Goal: Entertainment & Leisure: Consume media (video, audio)

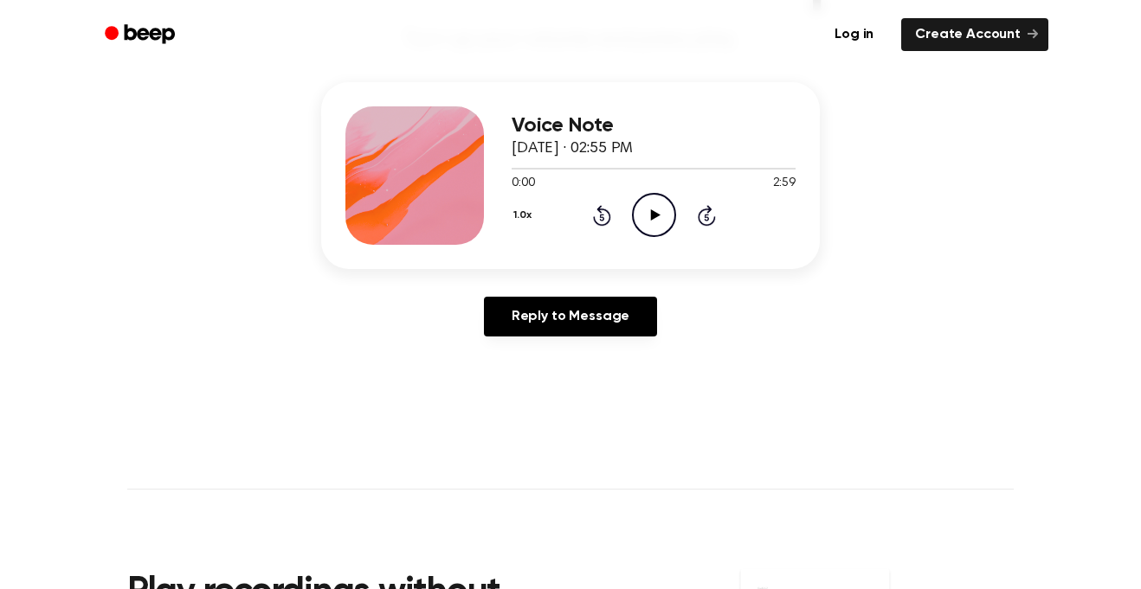
scroll to position [185, 0]
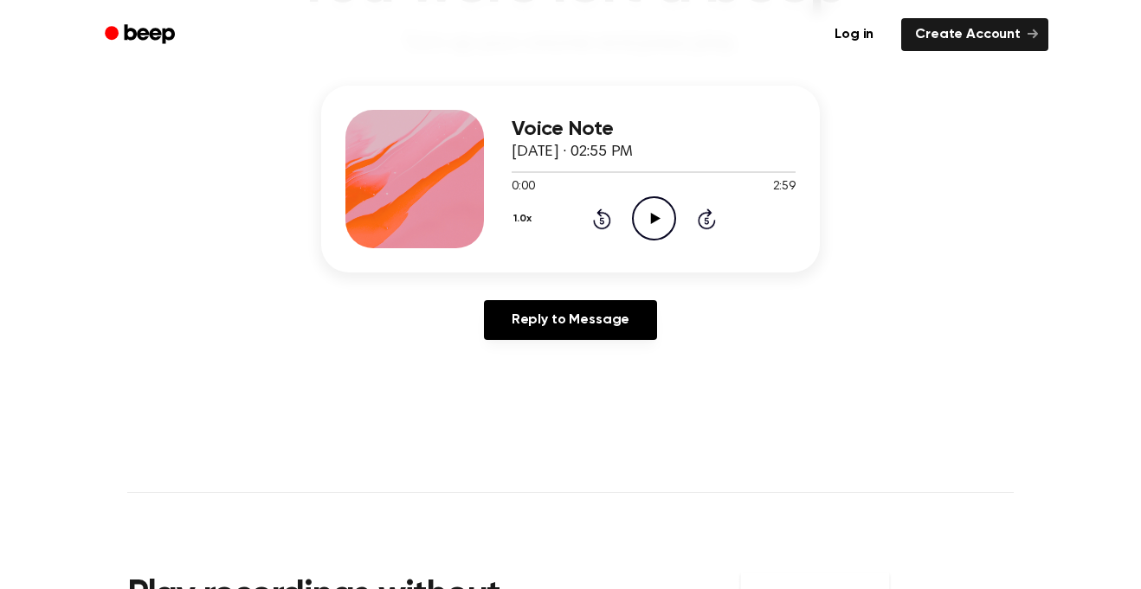
click at [646, 215] on icon "Play Audio" at bounding box center [654, 218] width 44 height 44
click at [646, 215] on icon "Pause Audio" at bounding box center [654, 218] width 44 height 44
click at [603, 216] on icon "Rewind 5 seconds" at bounding box center [601, 219] width 19 height 23
click at [659, 224] on icon "Play Audio" at bounding box center [654, 218] width 44 height 44
click at [659, 224] on icon "Pause Audio" at bounding box center [654, 218] width 44 height 44
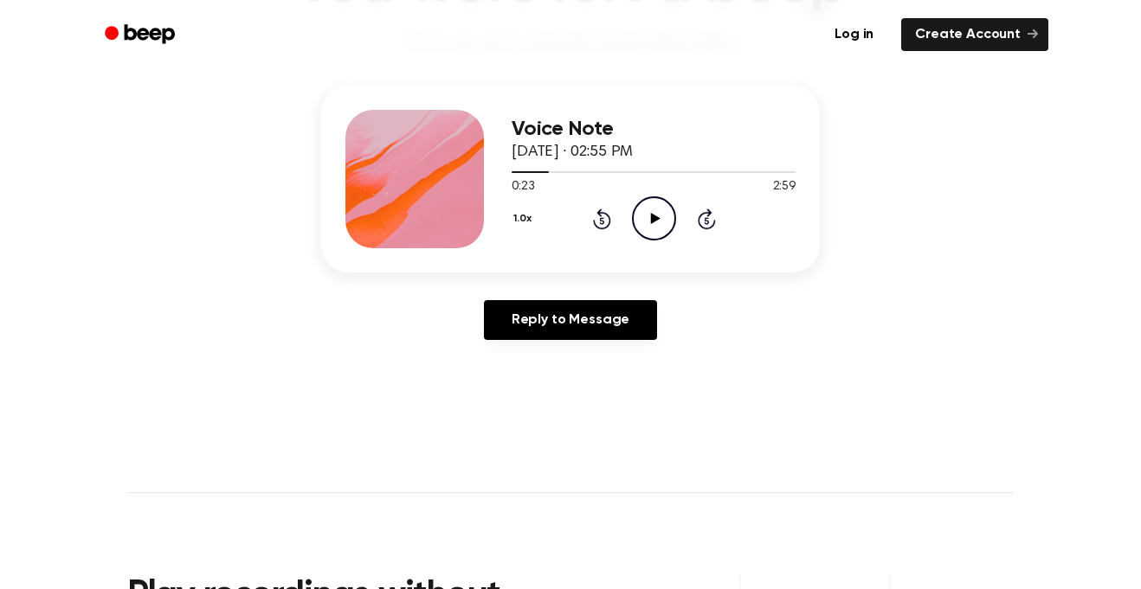
click at [659, 224] on icon "Play Audio" at bounding box center [654, 218] width 44 height 44
click at [659, 224] on icon "Pause Audio" at bounding box center [654, 218] width 44 height 44
click at [659, 224] on icon "Play Audio" at bounding box center [654, 218] width 44 height 44
click at [604, 224] on icon "Rewind 5 seconds" at bounding box center [601, 219] width 19 height 23
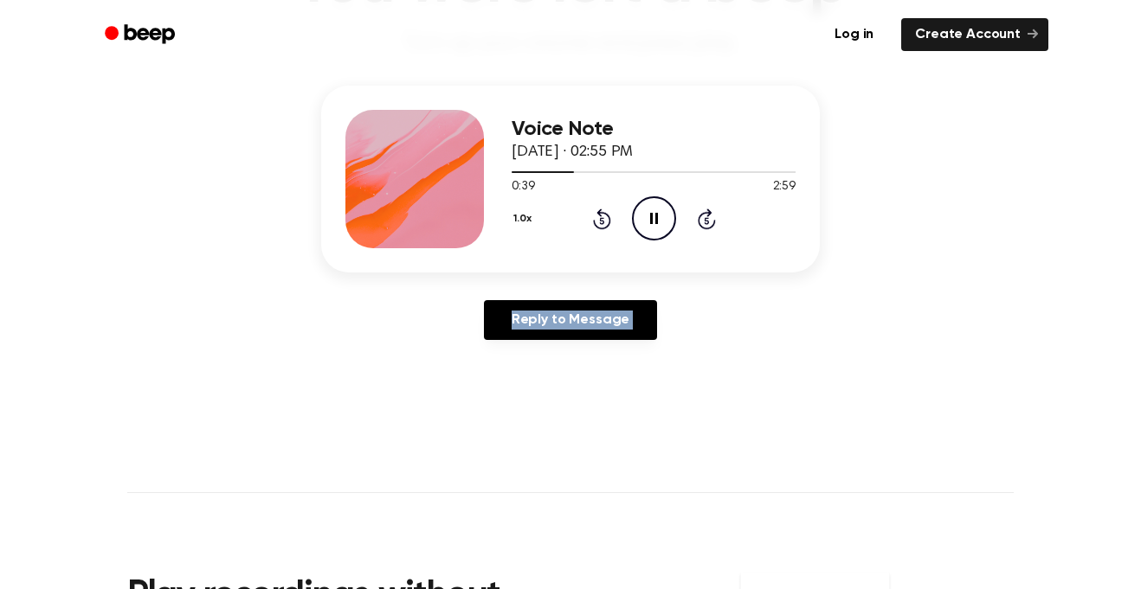
click at [604, 224] on icon "Rewind 5 seconds" at bounding box center [601, 219] width 19 height 23
click at [662, 234] on icon "Pause Audio" at bounding box center [654, 218] width 44 height 44
click at [601, 210] on icon at bounding box center [602, 219] width 18 height 21
click at [650, 230] on icon "Play Audio" at bounding box center [654, 218] width 44 height 44
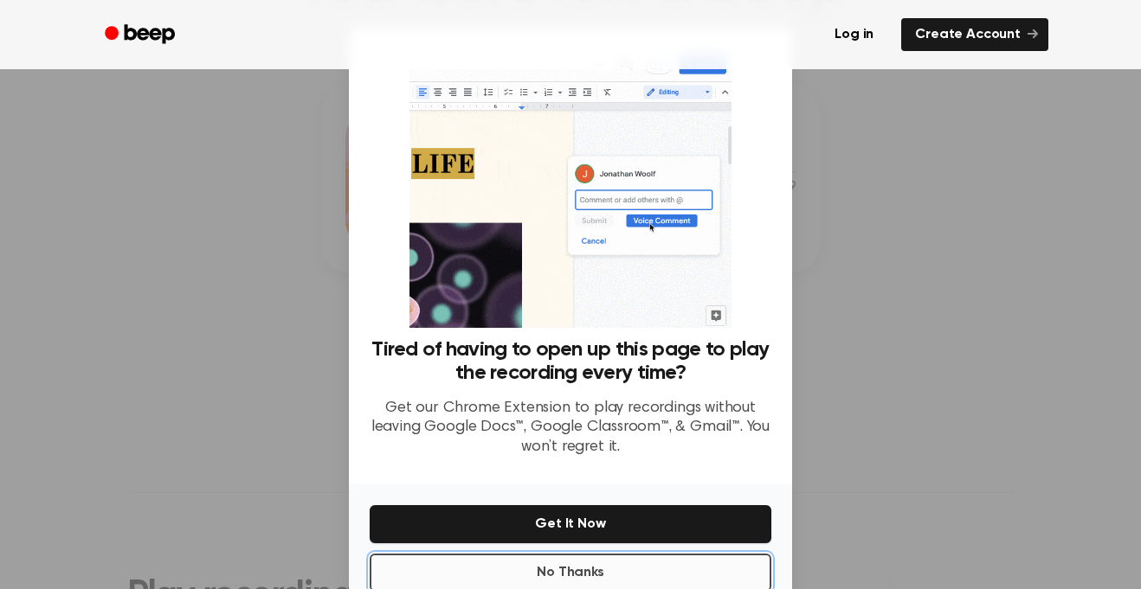
click at [564, 576] on button "No Thanks" at bounding box center [571, 573] width 402 height 38
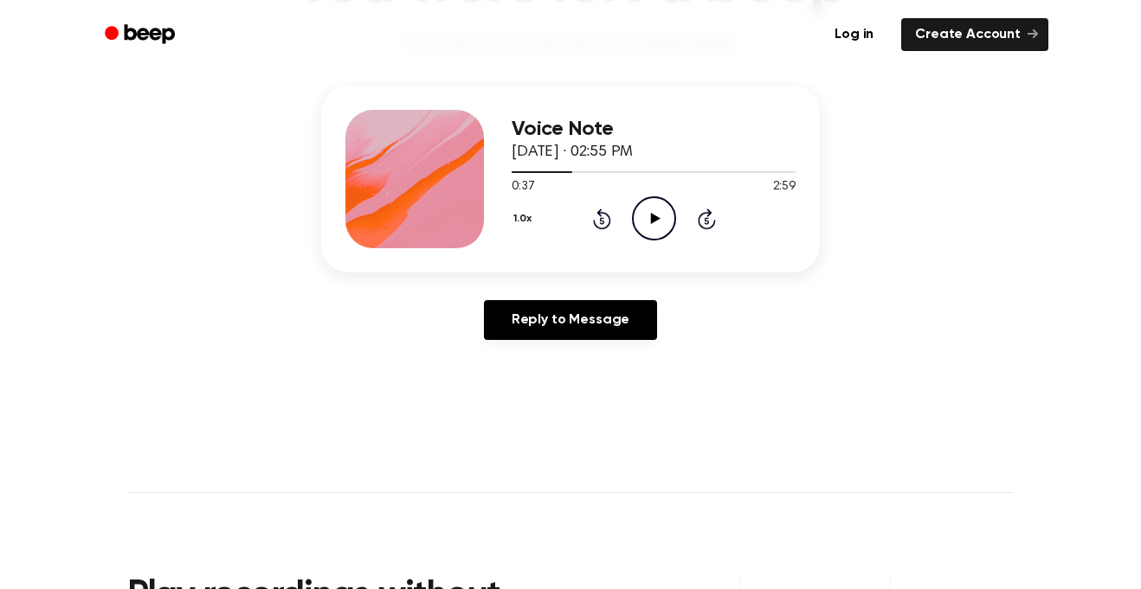
click at [641, 215] on icon "Play Audio" at bounding box center [654, 218] width 44 height 44
click at [598, 222] on icon "Rewind 5 seconds" at bounding box center [601, 219] width 19 height 23
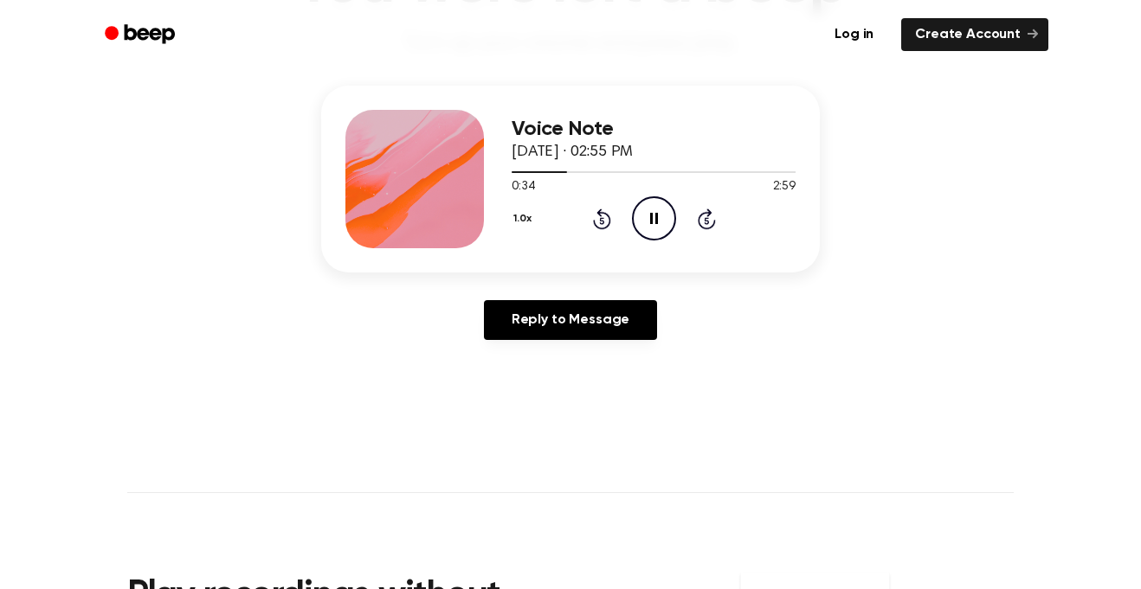
click at [653, 233] on icon "Pause Audio" at bounding box center [654, 218] width 44 height 44
click at [659, 203] on icon "Play Audio" at bounding box center [654, 218] width 44 height 44
click at [866, 143] on div "Voice Note [DATE] · 02:55 PM 0:59 2:59 Your browser does not support the [objec…" at bounding box center [570, 220] width 1099 height 268
click at [648, 210] on icon "Play Audio" at bounding box center [654, 218] width 44 height 44
click at [648, 210] on icon "Pause Audio" at bounding box center [654, 218] width 44 height 44
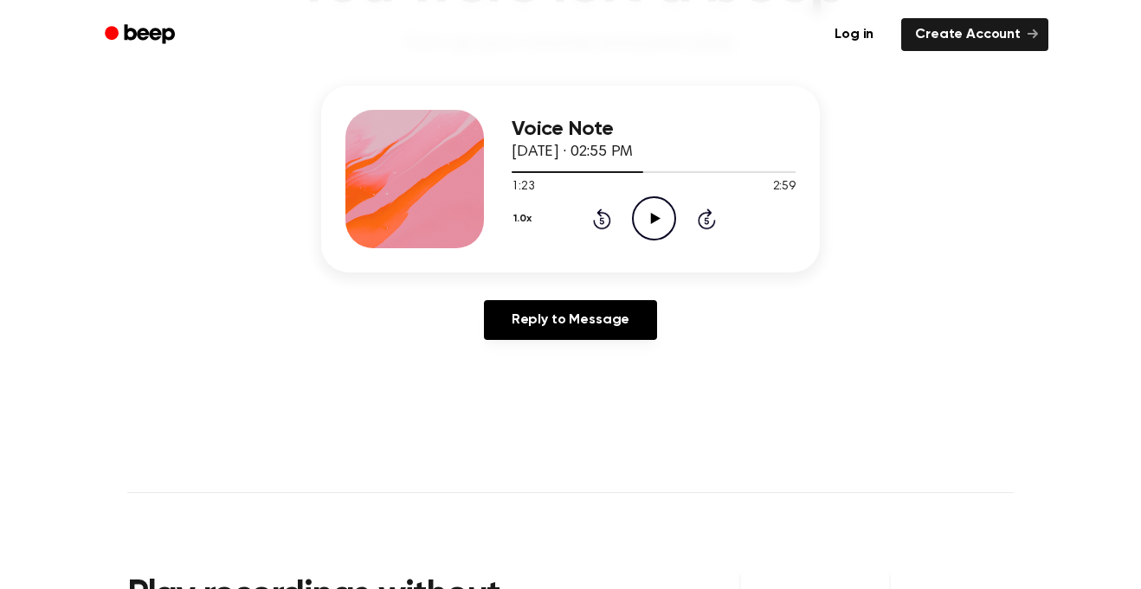
click at [648, 210] on icon "Play Audio" at bounding box center [654, 218] width 44 height 44
click at [644, 225] on icon "Pause Audio" at bounding box center [654, 218] width 44 height 44
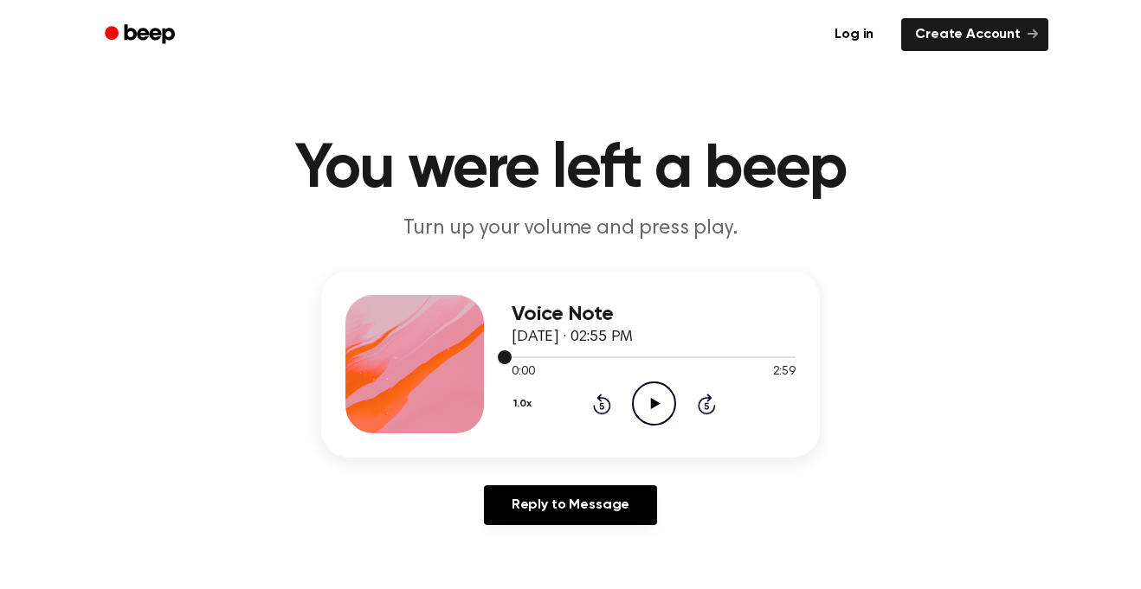
click at [679, 363] on div at bounding box center [654, 357] width 284 height 14
click at [681, 355] on div at bounding box center [654, 357] width 284 height 14
click at [650, 396] on icon "Play Audio" at bounding box center [654, 404] width 44 height 44
click at [673, 358] on div at bounding box center [654, 358] width 284 height 2
drag, startPoint x: 631, startPoint y: 354, endPoint x: 657, endPoint y: 355, distance: 26.0
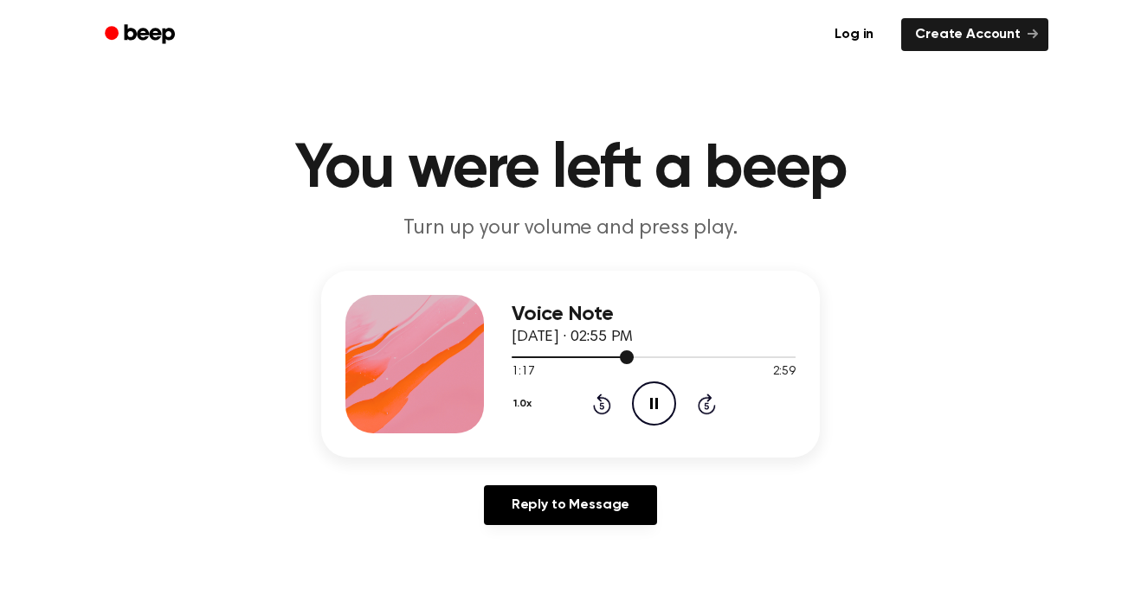
click at [657, 355] on div at bounding box center [654, 357] width 284 height 14
click at [709, 401] on icon at bounding box center [707, 404] width 18 height 21
click at [711, 403] on icon "Skip 5 seconds" at bounding box center [706, 404] width 19 height 23
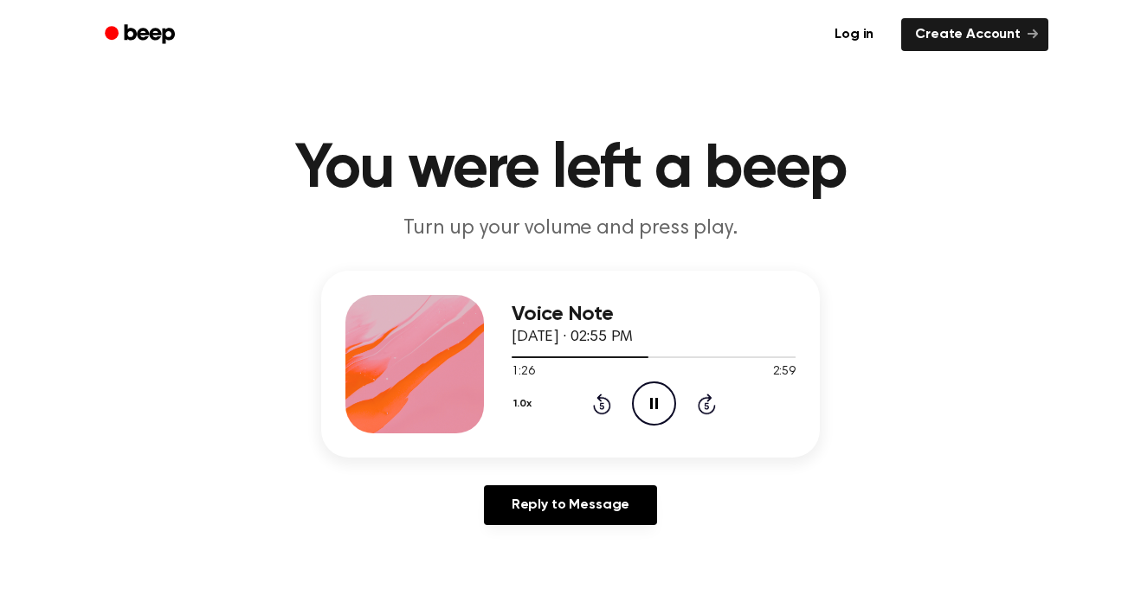
click at [711, 403] on icon "Skip 5 seconds" at bounding box center [706, 404] width 19 height 23
click at [656, 397] on icon "Pause Audio" at bounding box center [654, 404] width 44 height 44
click at [656, 397] on icon "Play Audio" at bounding box center [654, 404] width 44 height 44
click at [604, 397] on icon at bounding box center [602, 404] width 18 height 21
click at [612, 402] on div "1.0x Rewind 5 seconds Pause Audio Skip 5 seconds" at bounding box center [654, 404] width 284 height 44
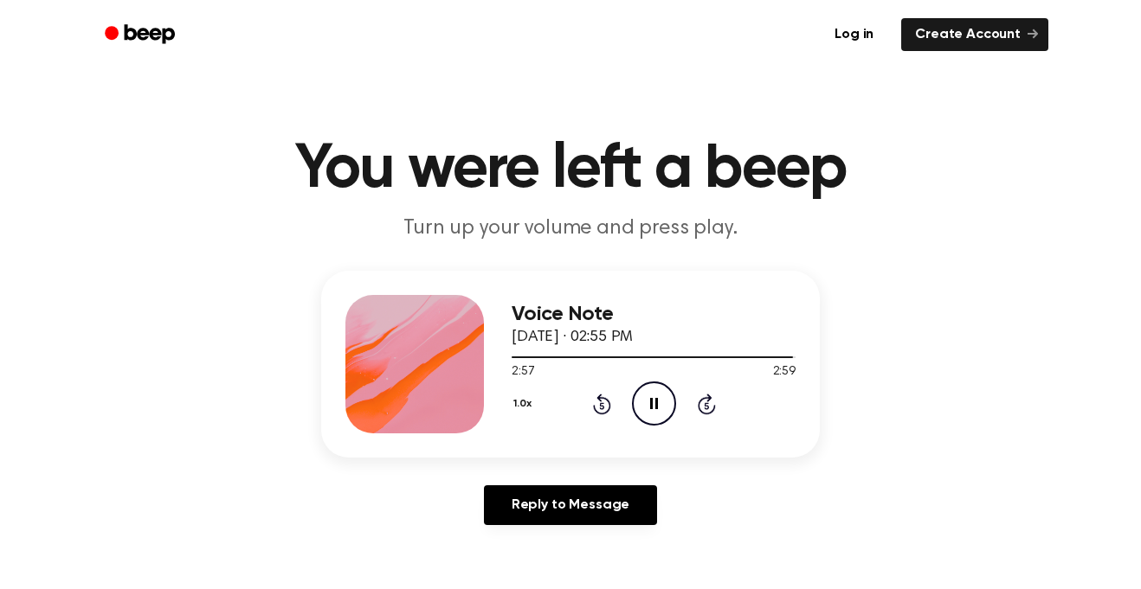
click at [603, 402] on icon "Rewind 5 seconds" at bounding box center [601, 404] width 19 height 23
click at [602, 404] on icon "Rewind 5 seconds" at bounding box center [601, 404] width 19 height 23
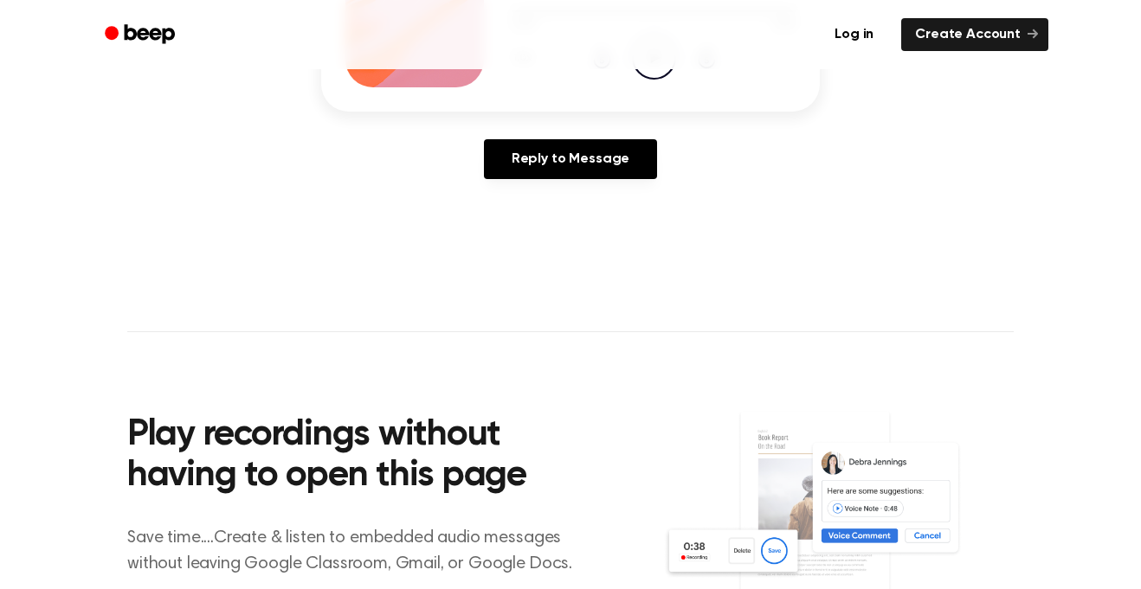
scroll to position [338, 0]
